Goal: Information Seeking & Learning: Understand process/instructions

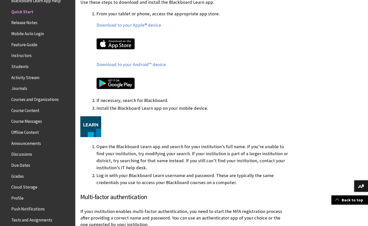
scroll to position [309, 0]
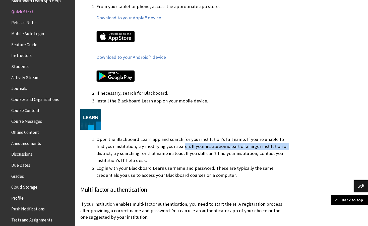
drag, startPoint x: 0, startPoint y: 0, endPoint x: 77, endPoint y: 142, distance: 161.9
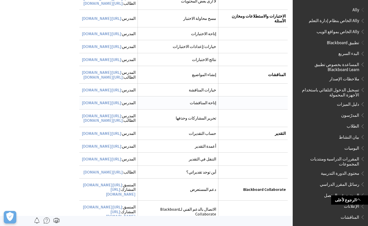
scroll to position [1610, 0]
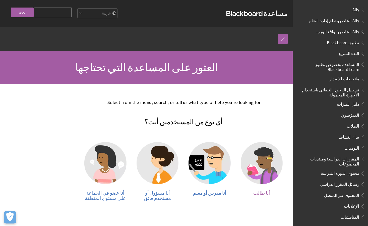
click at [265, 165] on img at bounding box center [262, 163] width 42 height 42
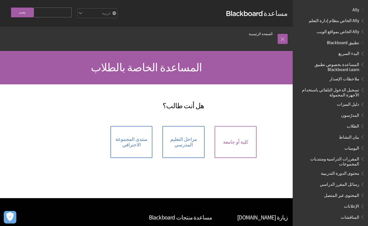
click at [240, 141] on span "كلية أو جامعة" at bounding box center [235, 142] width 25 height 6
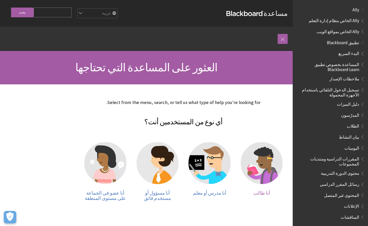
click at [250, 163] on img at bounding box center [262, 163] width 42 height 42
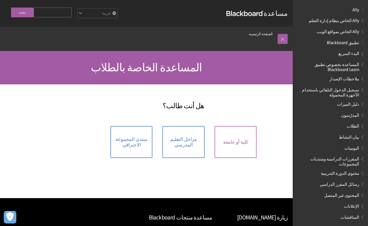
click at [232, 147] on link "كلية أو جامعة" at bounding box center [236, 142] width 42 height 32
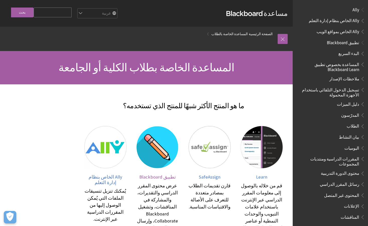
click at [154, 177] on span "تطبيق Blackboard" at bounding box center [157, 177] width 36 height 6
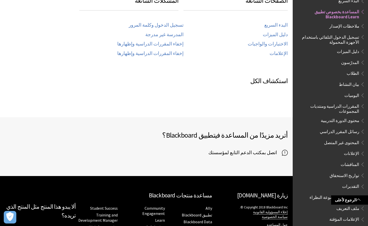
scroll to position [252, 0]
click at [260, 152] on span "اتصل بمكتب الدعم التابع لمؤسستك" at bounding box center [246, 153] width 74 height 8
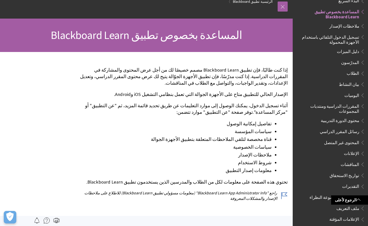
scroll to position [0, 0]
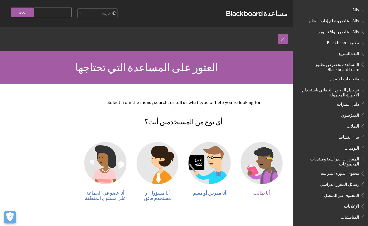
click at [263, 167] on img at bounding box center [262, 163] width 42 height 42
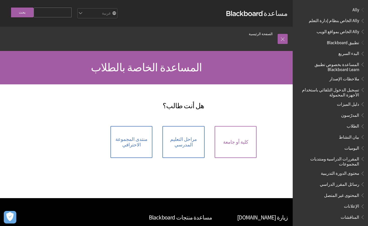
click at [244, 154] on link "كلية أو جامعة" at bounding box center [236, 142] width 42 height 32
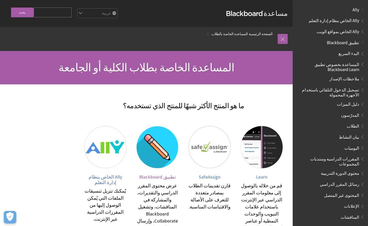
click at [161, 178] on span "تطبيق Blackboard" at bounding box center [157, 177] width 36 height 6
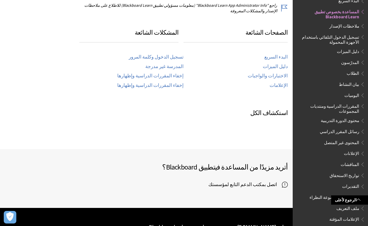
scroll to position [220, 0]
click at [254, 180] on li "اتصل بمكتب الدعم التابع لمؤسستك" at bounding box center [216, 184] width 141 height 13
click at [254, 183] on span "اتصل بمكتب الدعم التابع لمؤسستك" at bounding box center [246, 185] width 74 height 8
